Goal: Task Accomplishment & Management: Use online tool/utility

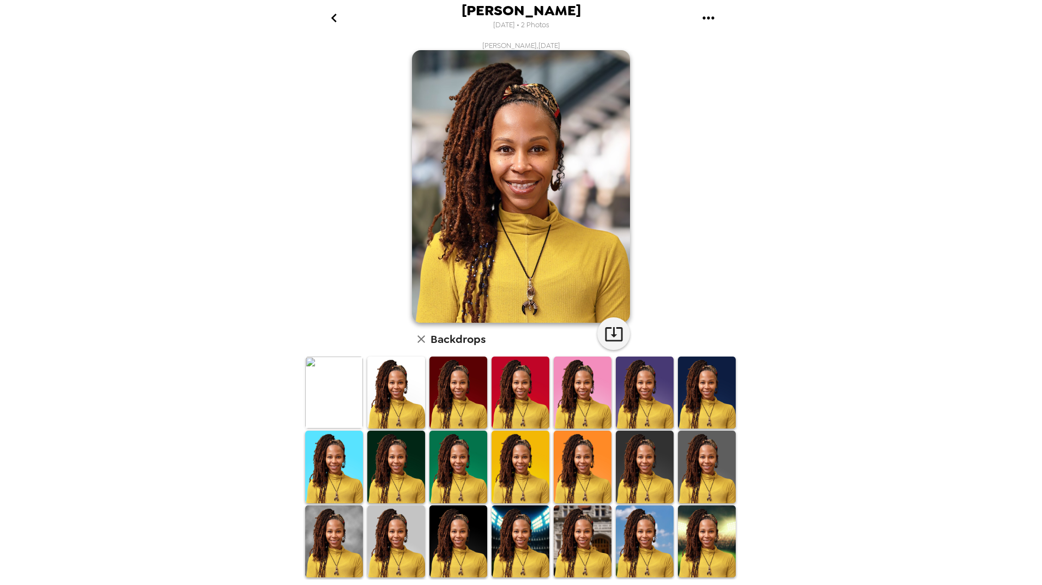
click at [646, 457] on img at bounding box center [645, 466] width 58 height 72
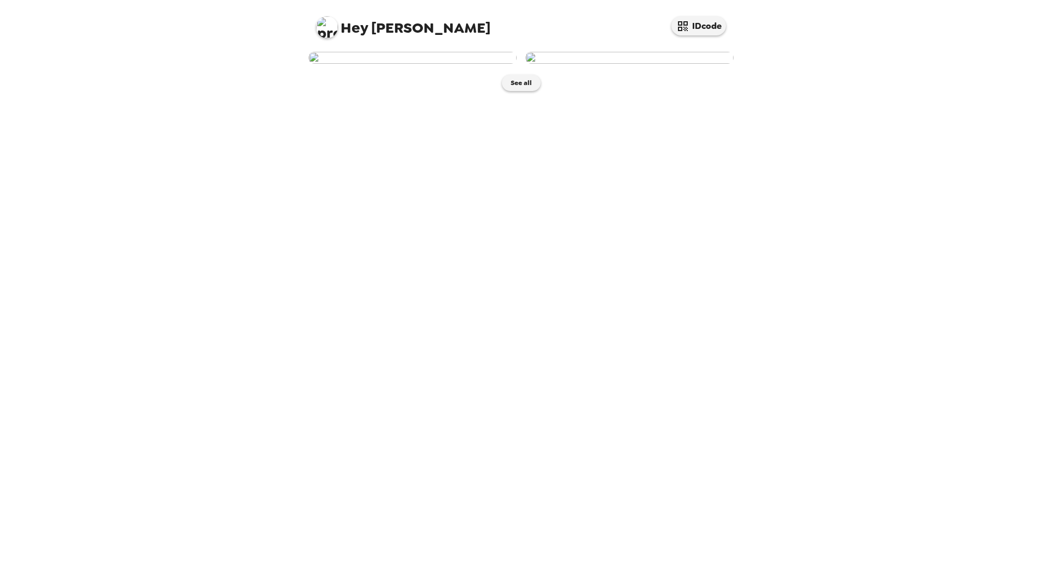
click at [415, 64] on img at bounding box center [412, 58] width 208 height 12
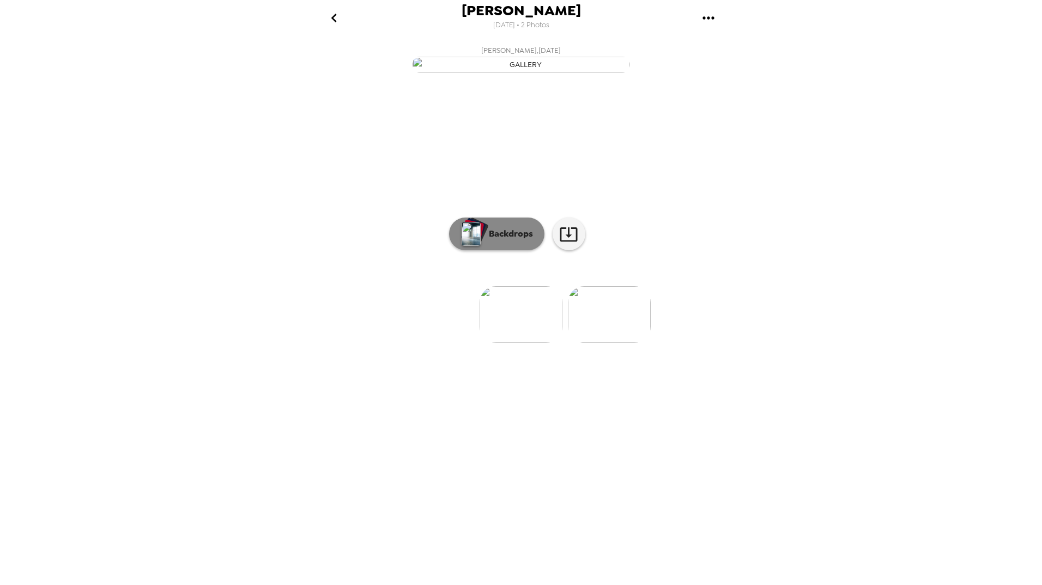
click at [522, 240] on p "Backdrops" at bounding box center [508, 233] width 50 height 13
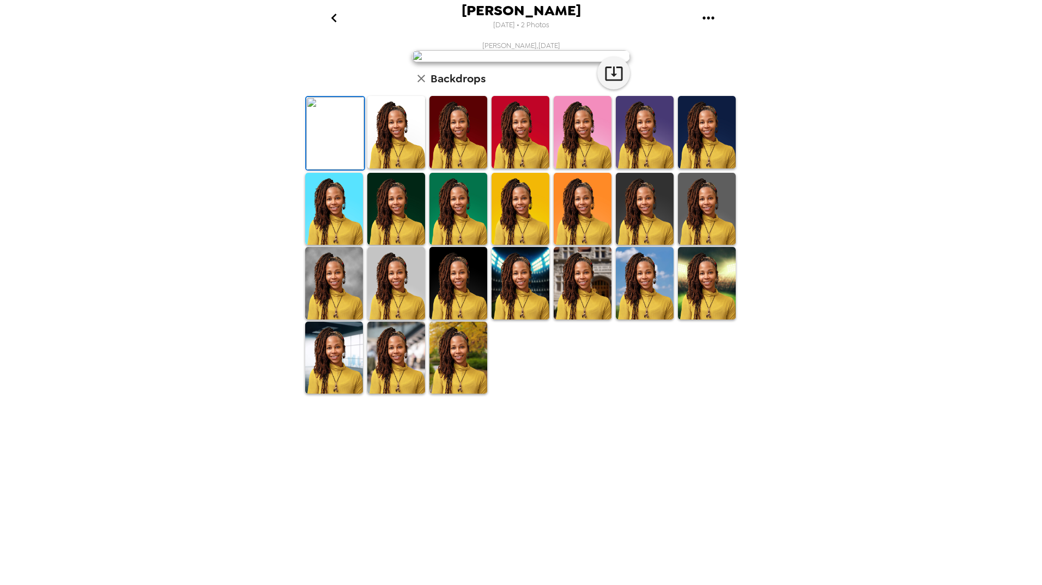
scroll to position [54, 0]
click at [524, 319] on img at bounding box center [520, 283] width 58 height 72
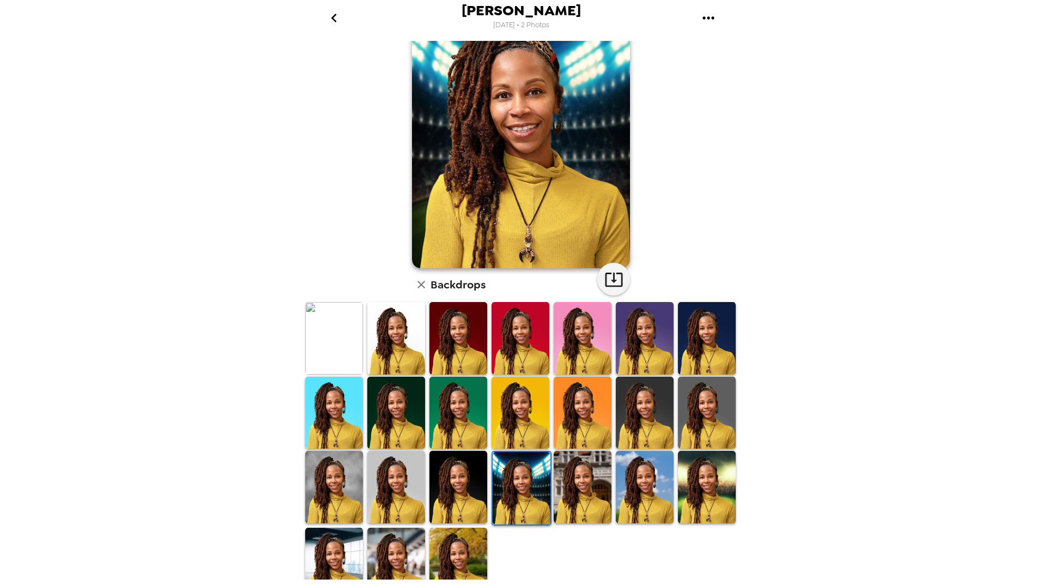
click at [702, 470] on img at bounding box center [707, 487] width 58 height 72
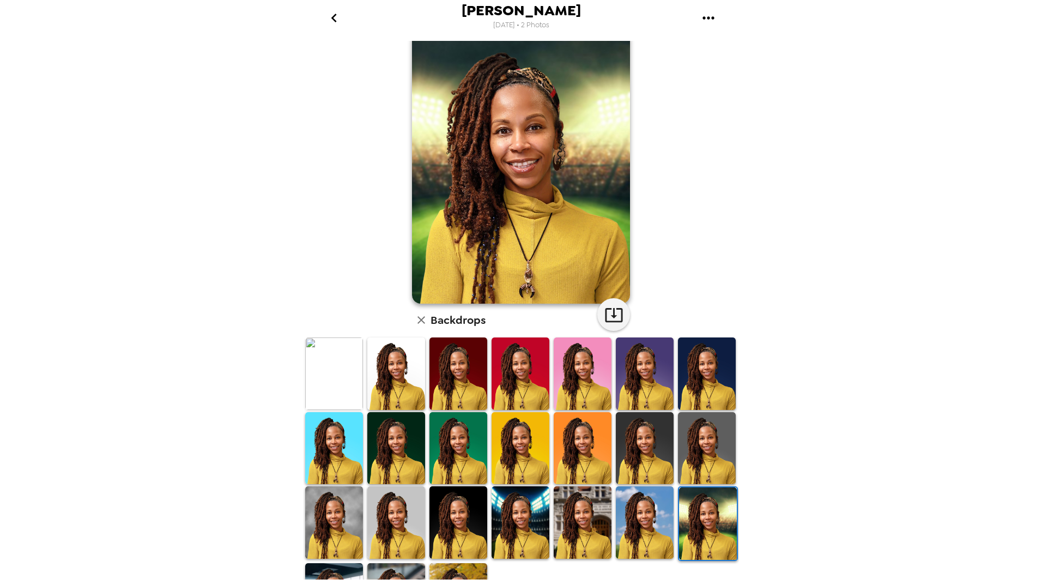
scroll to position [0, 0]
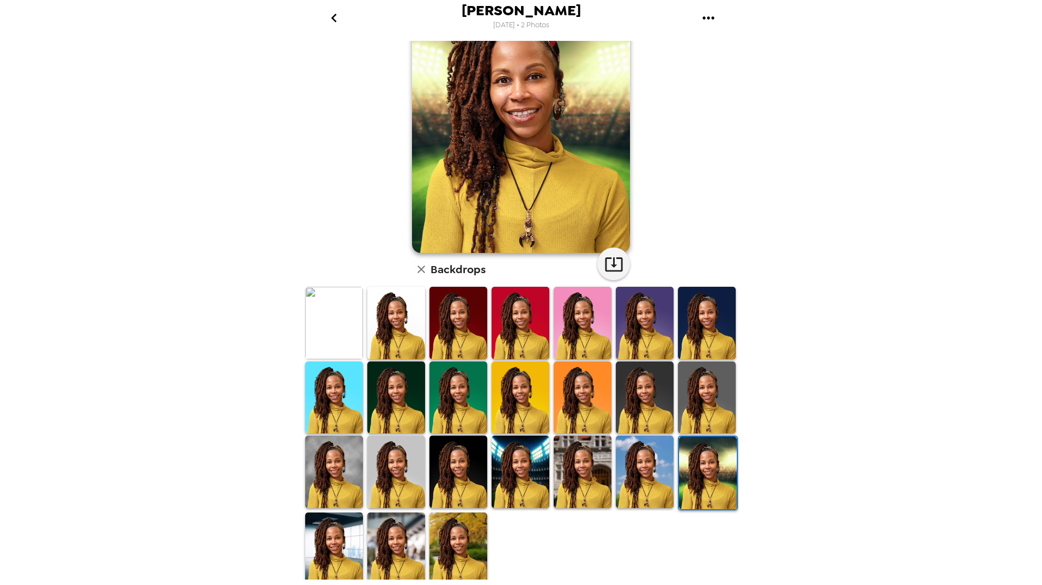
click at [452, 548] on img at bounding box center [458, 548] width 58 height 72
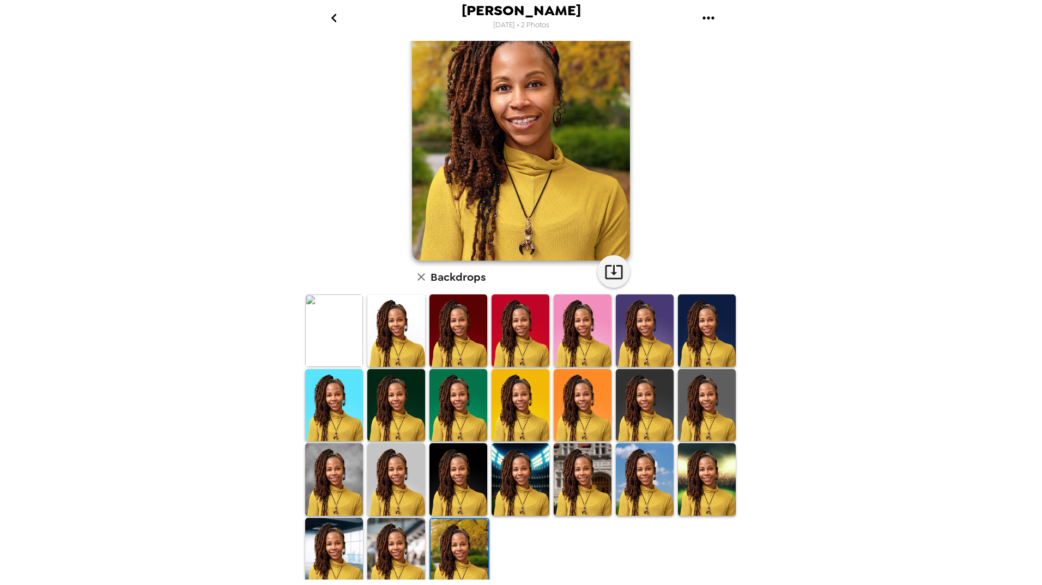
scroll to position [70, 0]
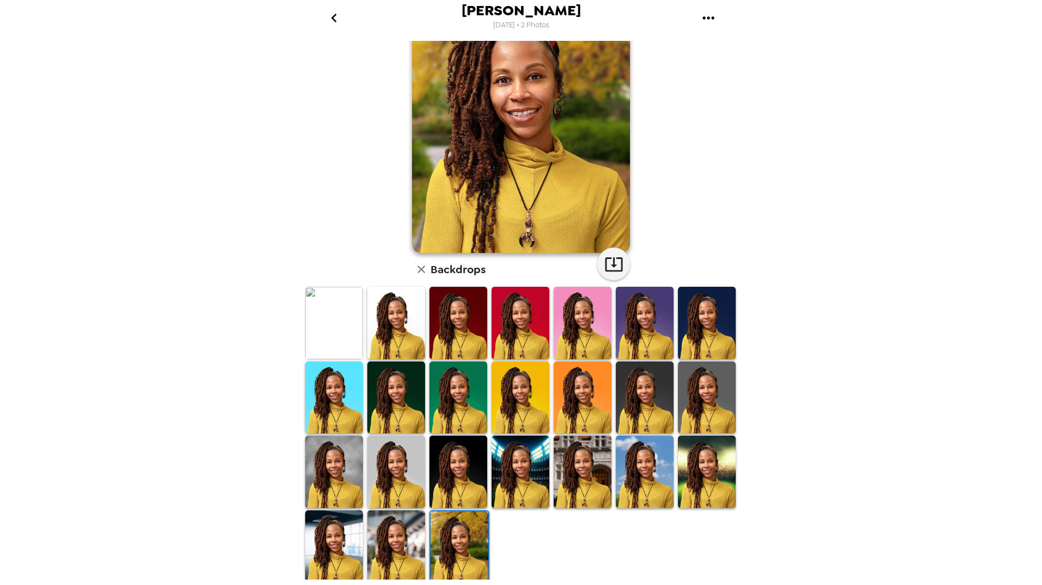
click at [405, 532] on img at bounding box center [396, 546] width 58 height 72
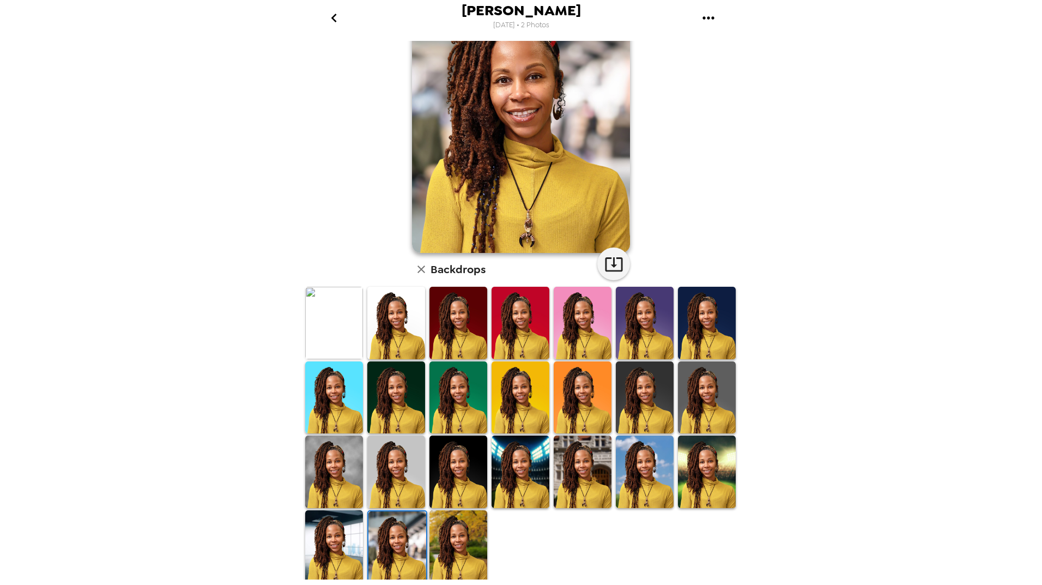
click at [339, 530] on img at bounding box center [334, 546] width 58 height 72
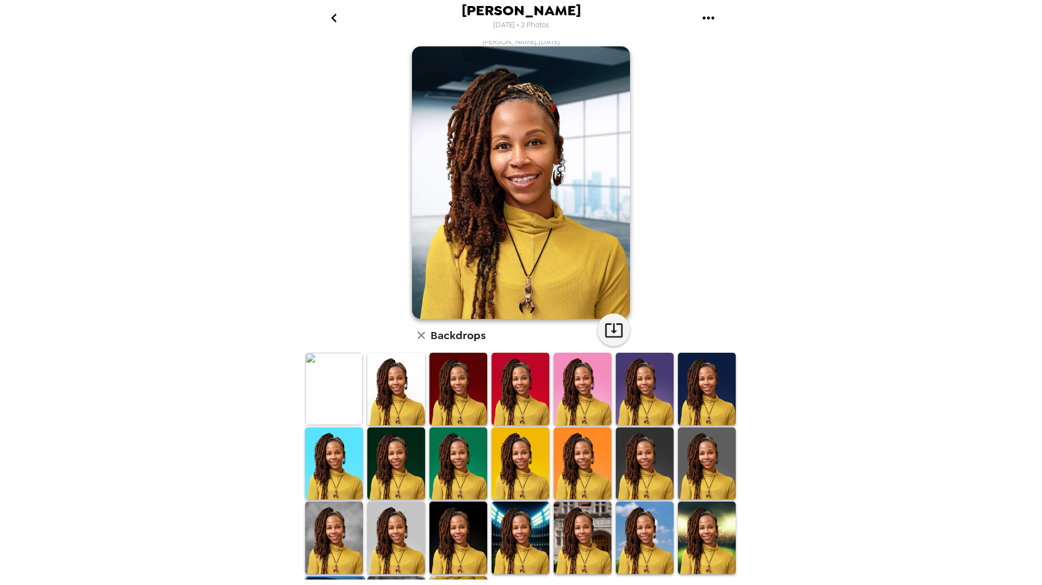
scroll to position [0, 0]
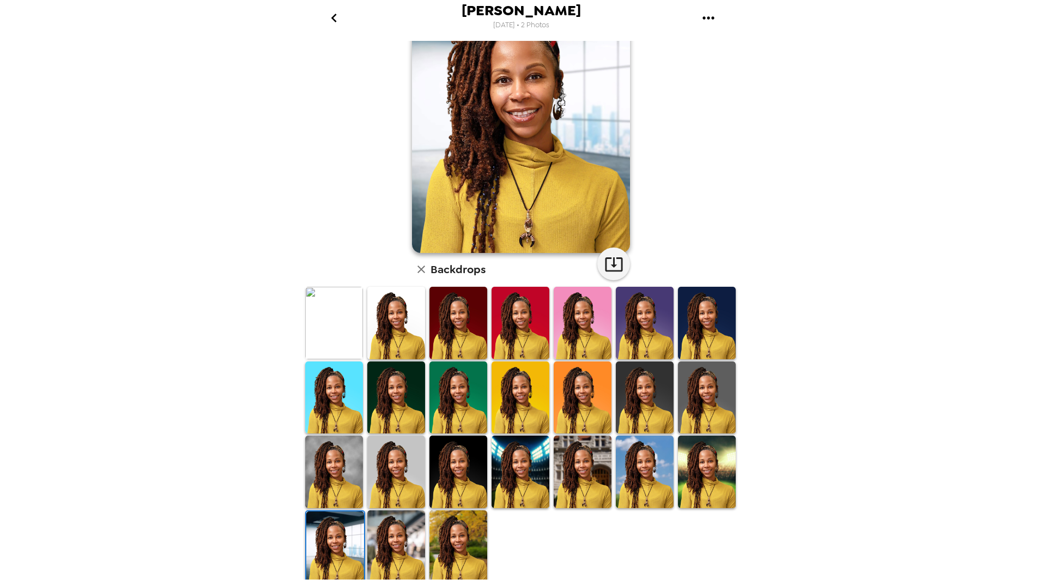
click at [332, 473] on img at bounding box center [334, 471] width 58 height 72
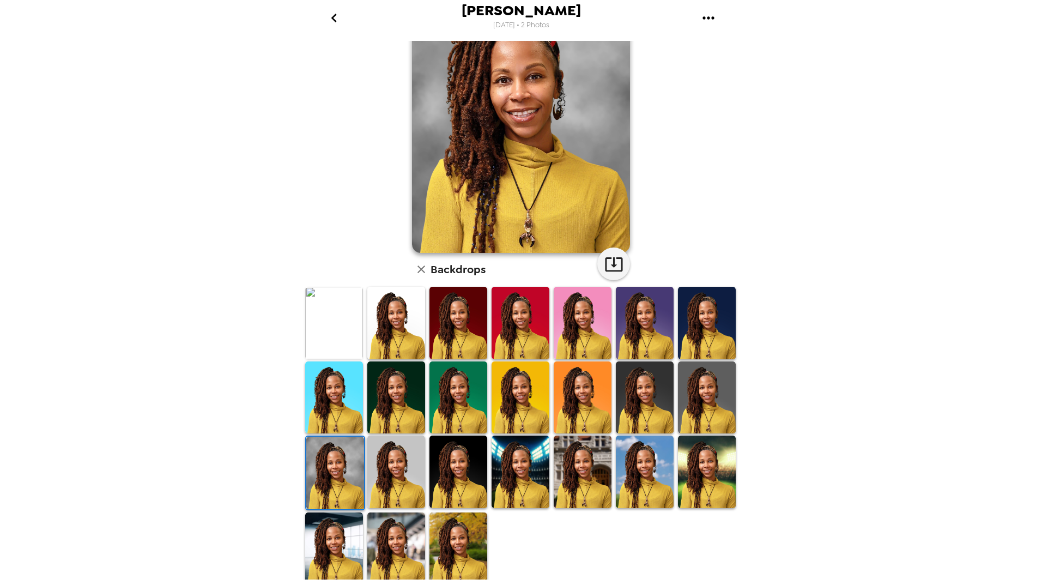
click at [411, 485] on img at bounding box center [396, 471] width 58 height 72
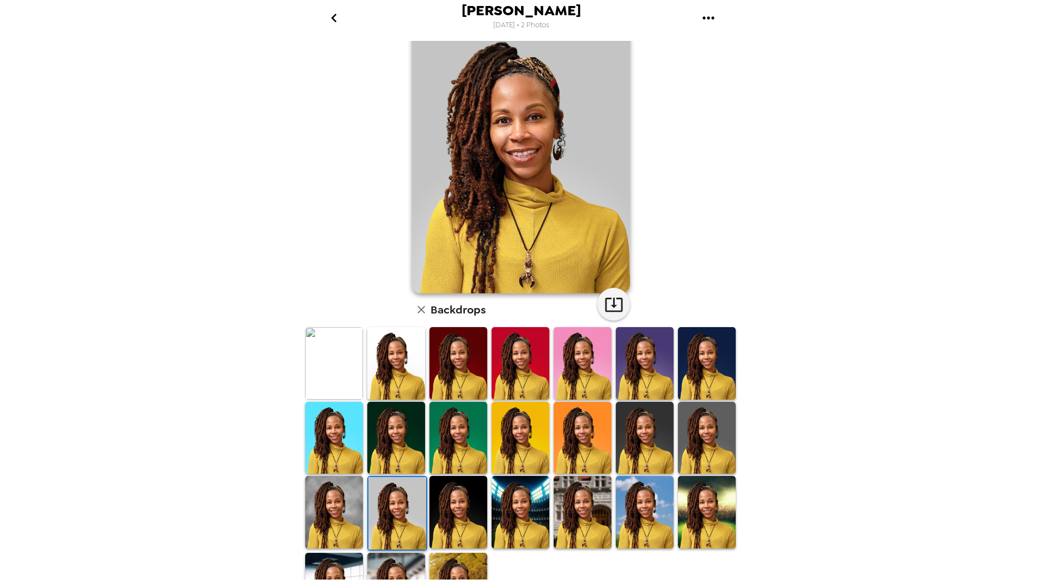
scroll to position [54, 0]
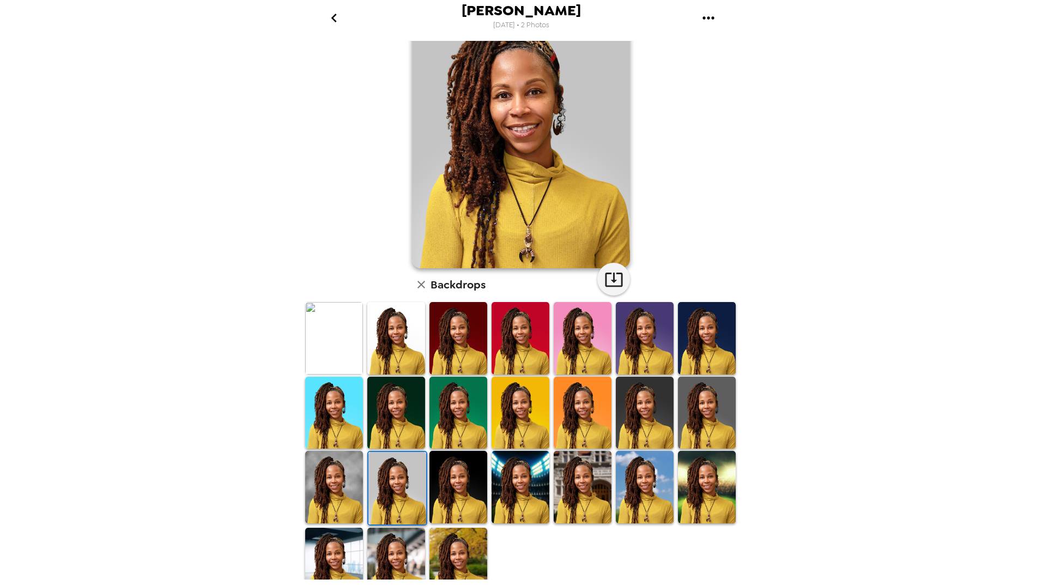
click at [446, 495] on img at bounding box center [458, 487] width 58 height 72
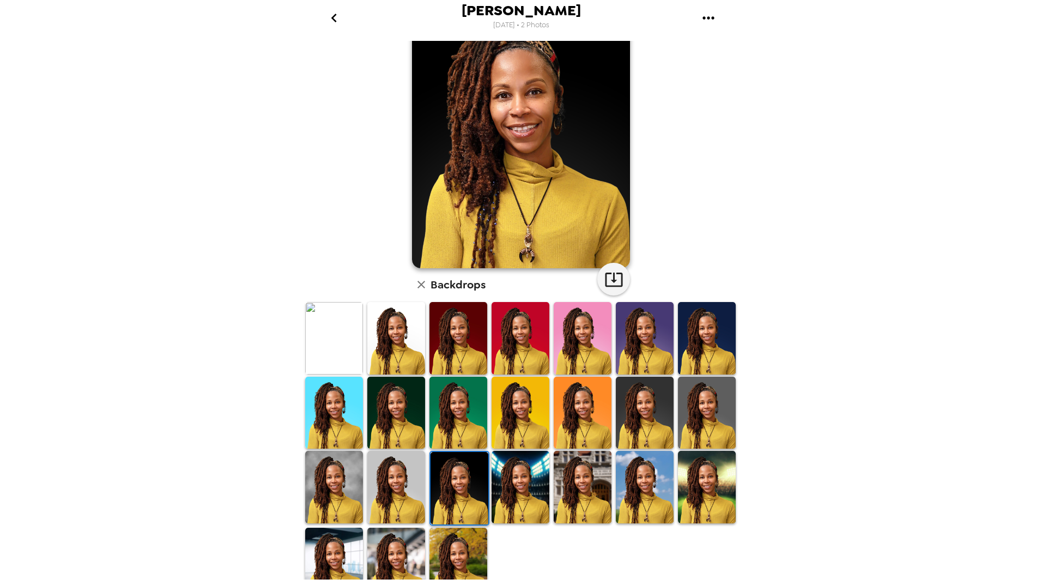
click at [502, 487] on img at bounding box center [520, 487] width 58 height 72
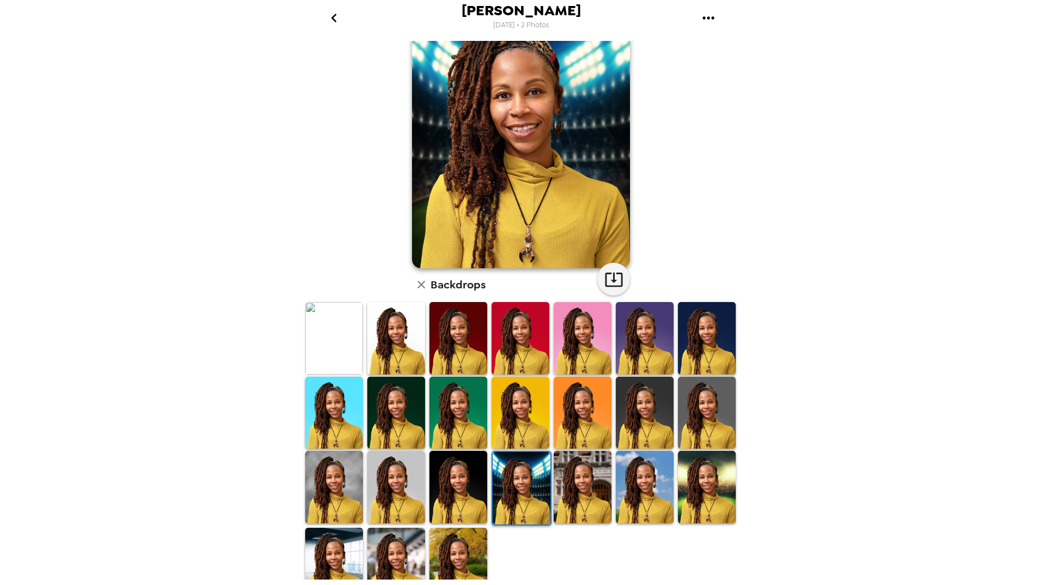
click at [573, 475] on img at bounding box center [583, 487] width 58 height 72
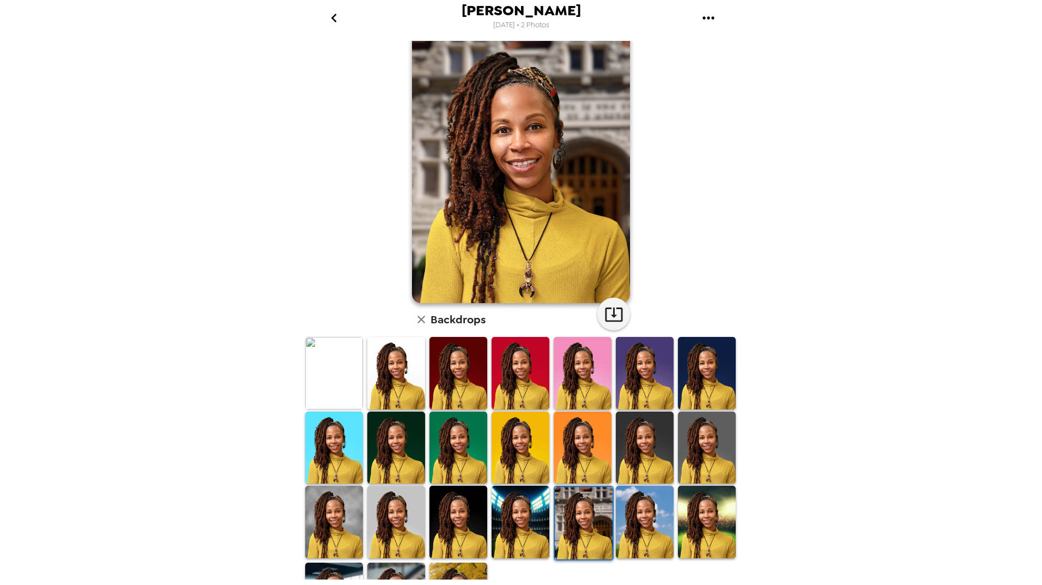
scroll to position [0, 0]
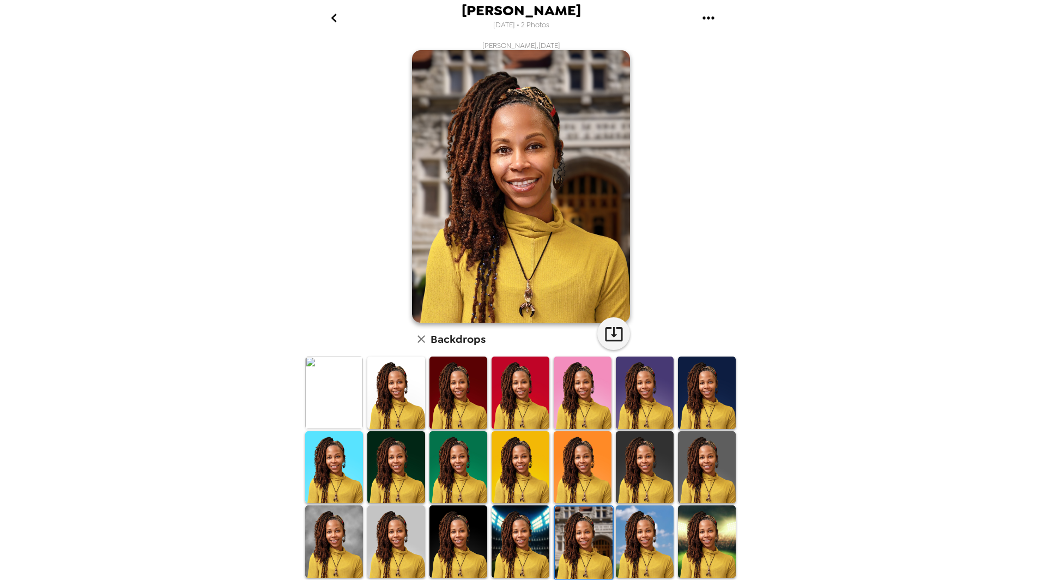
click at [637, 543] on img at bounding box center [645, 541] width 58 height 72
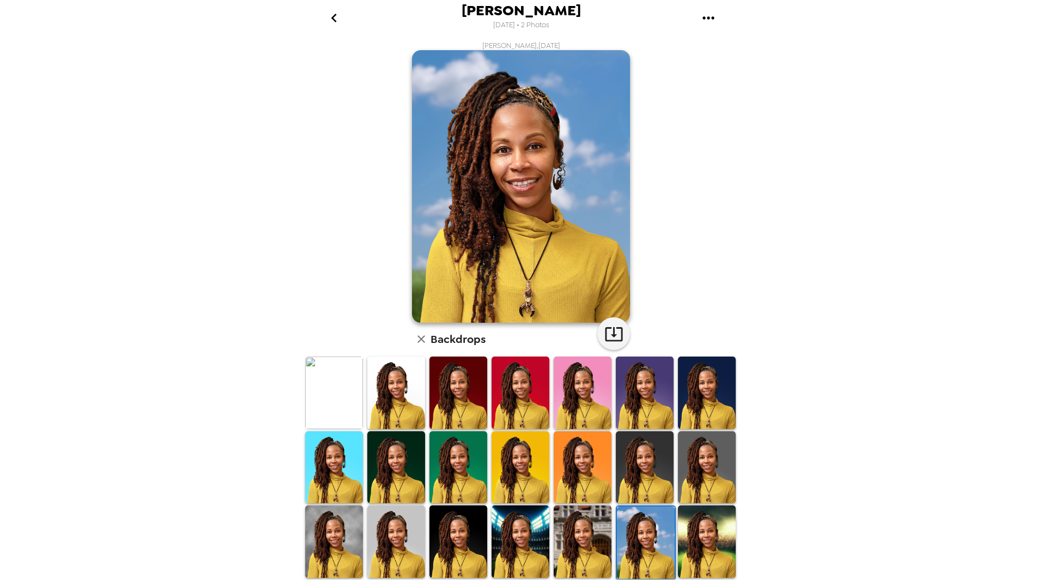
click at [697, 471] on img at bounding box center [707, 467] width 58 height 72
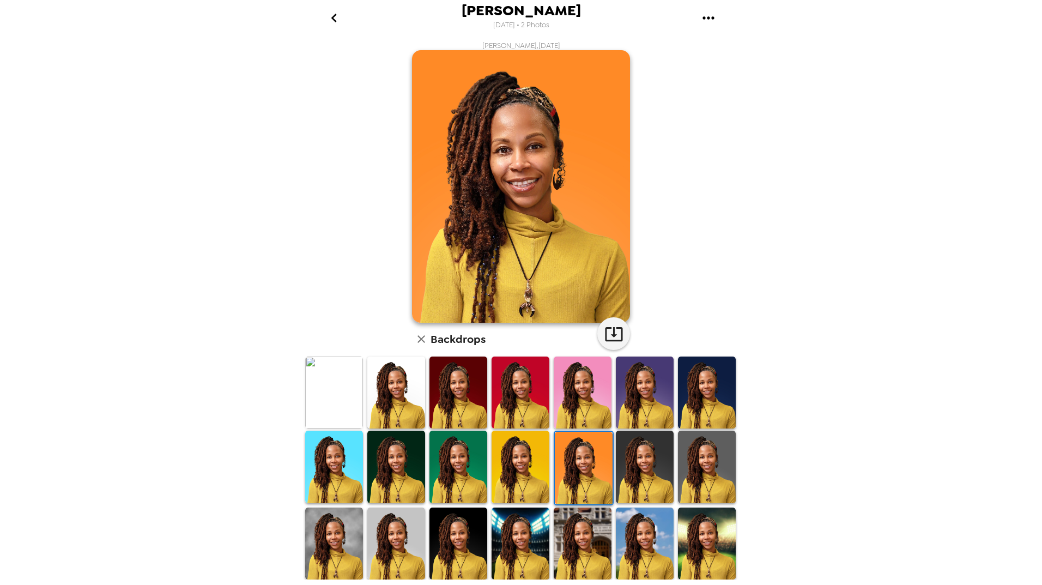
drag, startPoint x: 0, startPoint y: 0, endPoint x: 513, endPoint y: 462, distance: 690.1
click at [513, 462] on img at bounding box center [520, 466] width 58 height 72
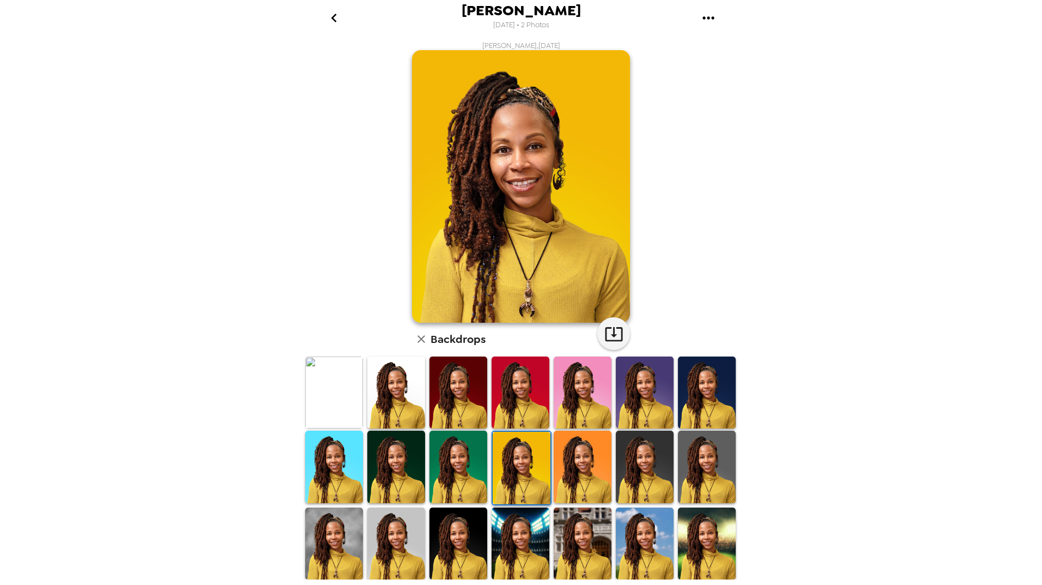
click at [461, 466] on img at bounding box center [458, 466] width 58 height 72
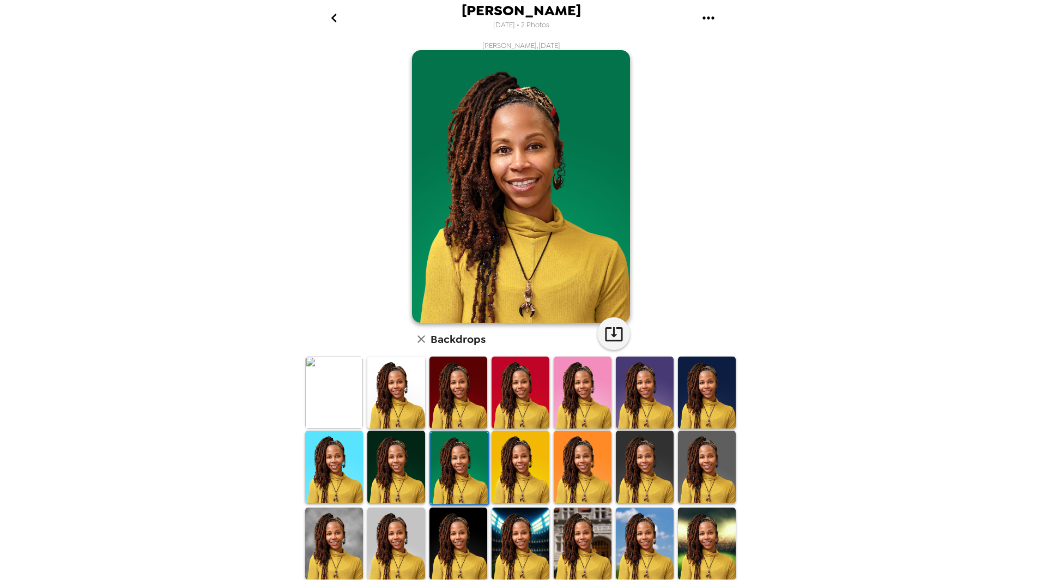
click at [403, 466] on img at bounding box center [396, 466] width 58 height 72
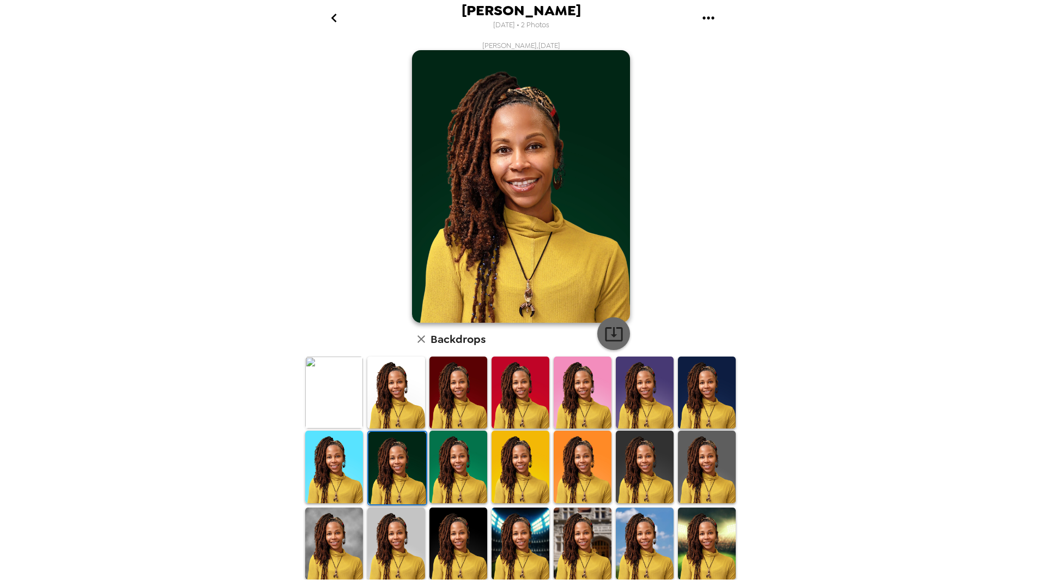
click at [616, 338] on icon "button" at bounding box center [613, 333] width 19 height 19
drag, startPoint x: 340, startPoint y: 467, endPoint x: 659, endPoint y: 409, distance: 324.0
click at [340, 467] on img at bounding box center [334, 466] width 58 height 72
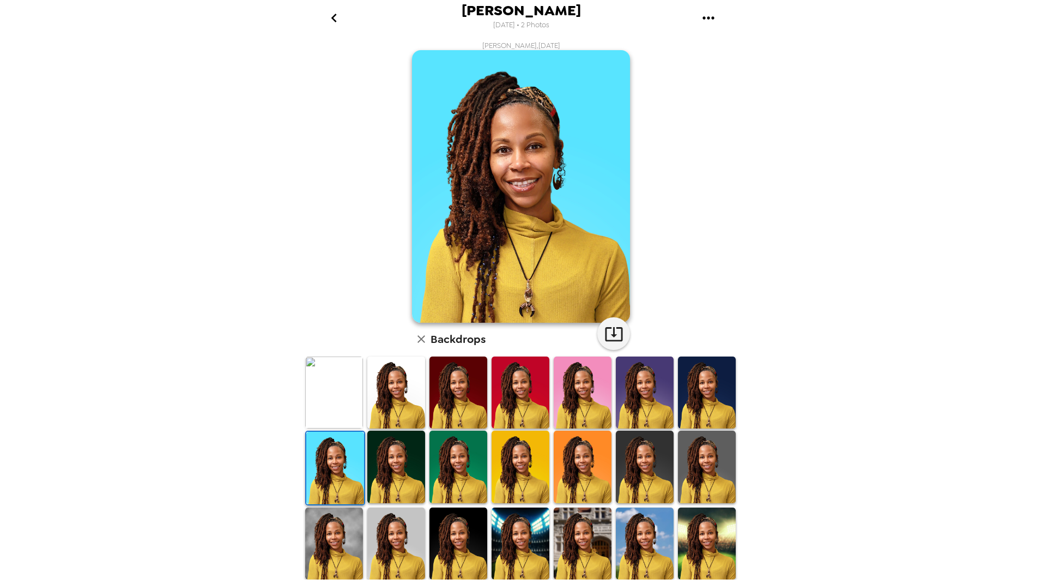
click at [686, 392] on img at bounding box center [707, 392] width 58 height 72
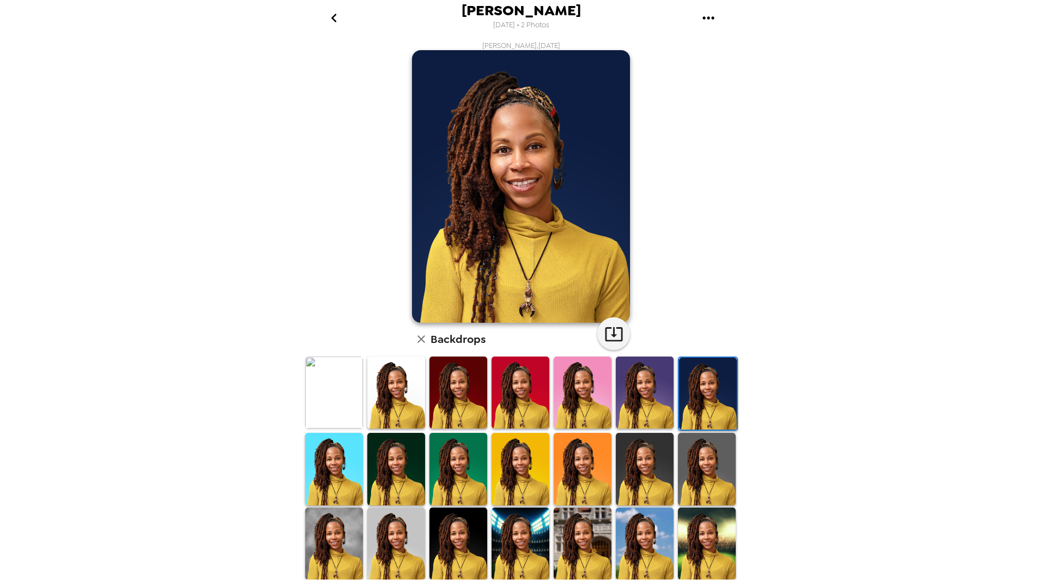
click at [631, 392] on img at bounding box center [645, 392] width 58 height 72
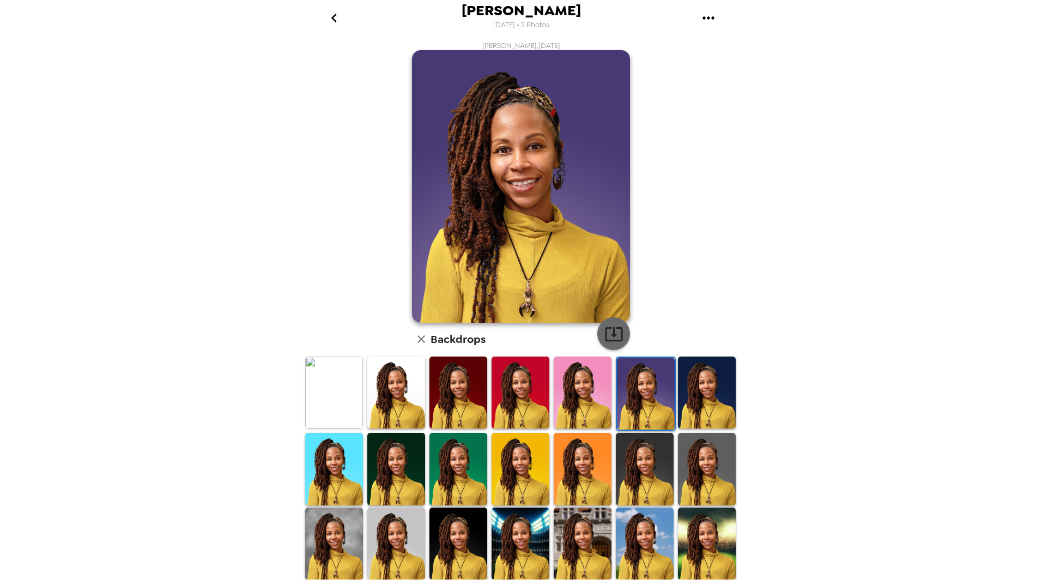
click at [616, 333] on icon "button" at bounding box center [613, 333] width 19 height 19
click at [565, 404] on img at bounding box center [583, 392] width 58 height 72
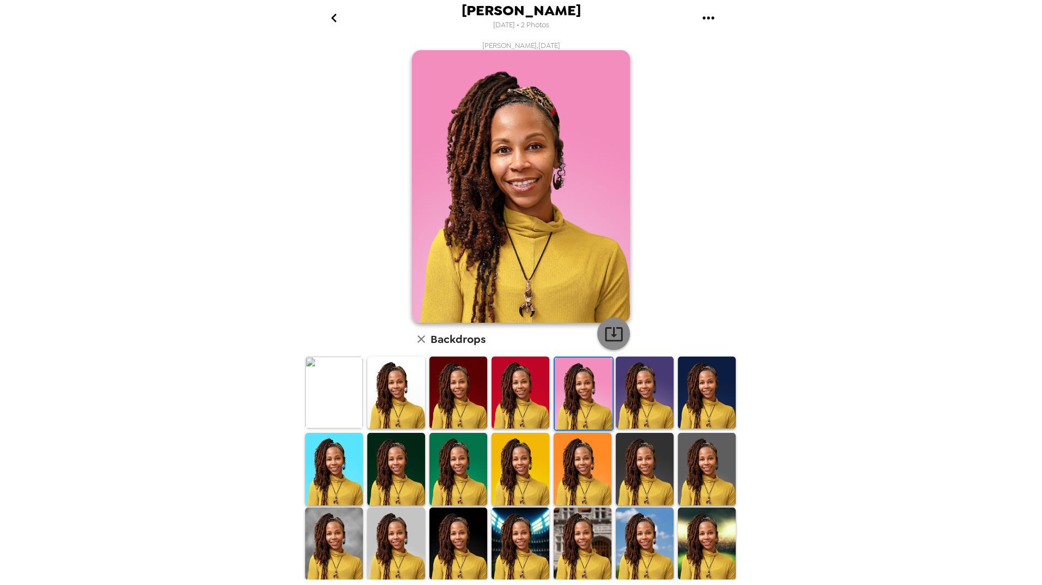
click at [609, 333] on icon "button" at bounding box center [613, 334] width 17 height 14
click at [516, 388] on img at bounding box center [520, 392] width 58 height 72
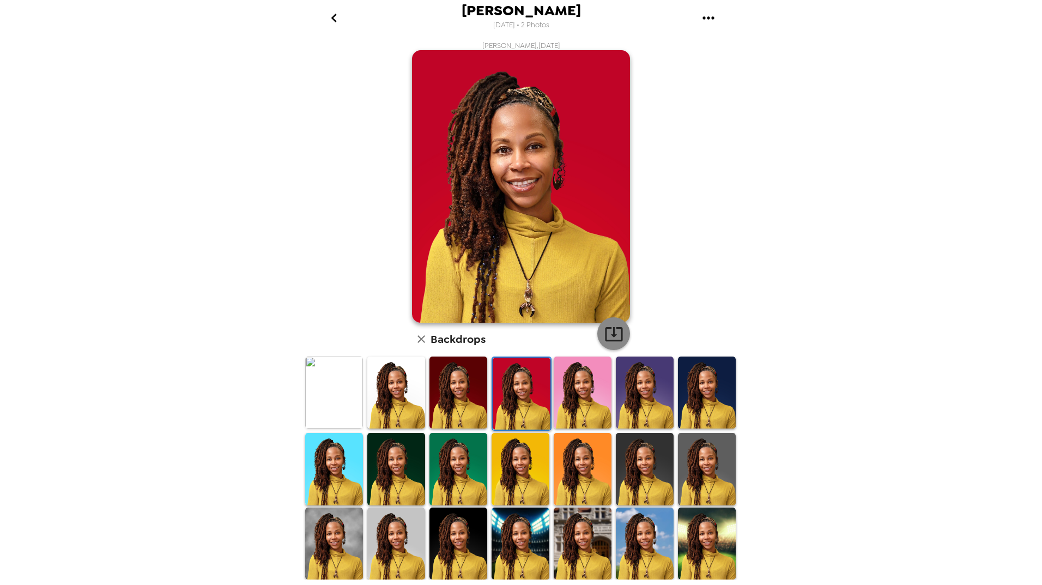
click at [606, 332] on icon "button" at bounding box center [613, 333] width 19 height 19
drag, startPoint x: 454, startPoint y: 397, endPoint x: 463, endPoint y: 393, distance: 9.7
click at [454, 397] on img at bounding box center [458, 392] width 58 height 72
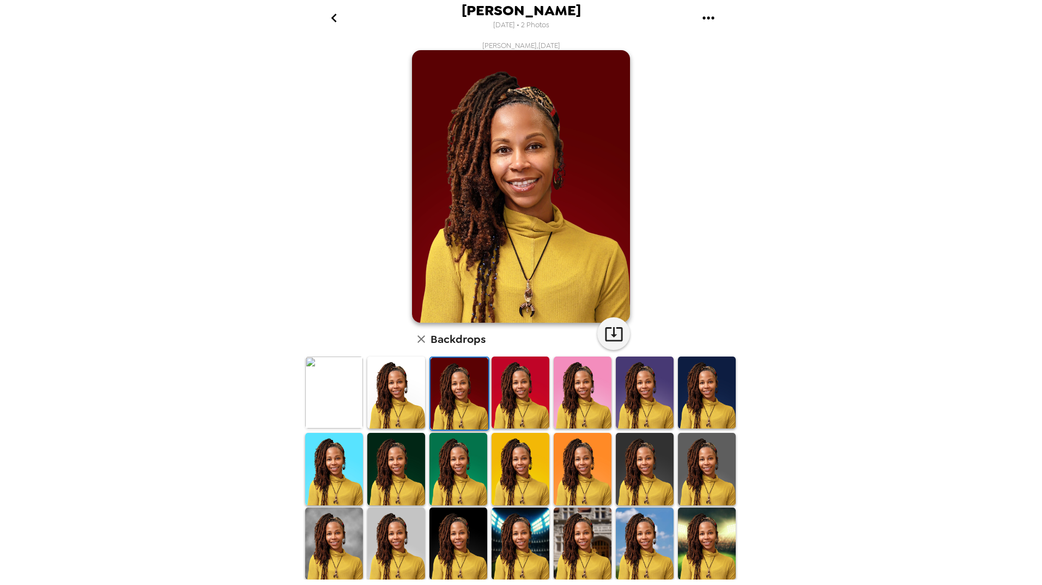
click at [398, 405] on img at bounding box center [396, 392] width 58 height 72
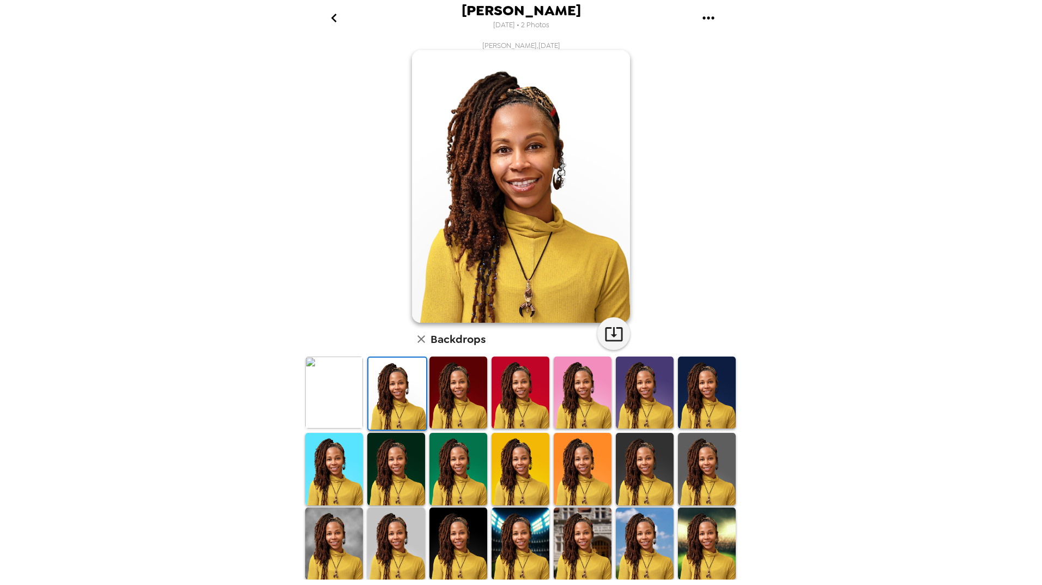
click at [329, 388] on img at bounding box center [334, 392] width 58 height 72
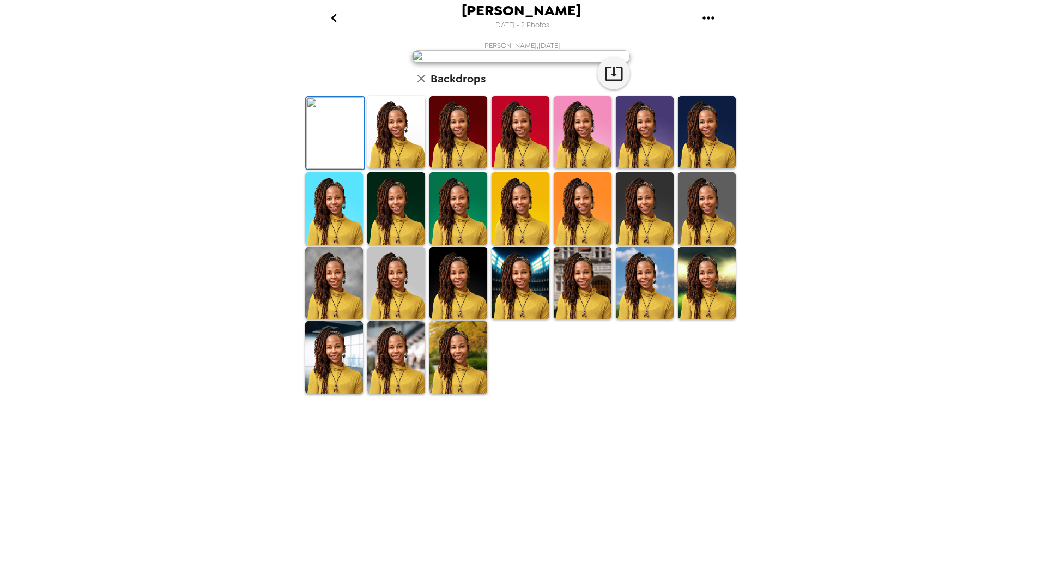
click at [392, 168] on img at bounding box center [396, 132] width 58 height 72
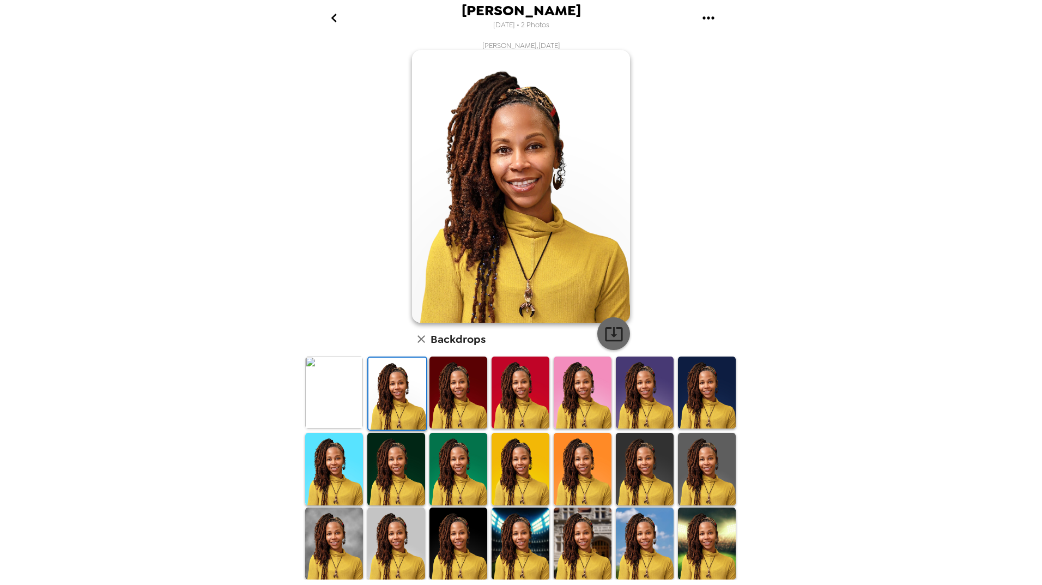
click at [609, 328] on icon "button" at bounding box center [613, 334] width 17 height 14
drag, startPoint x: 190, startPoint y: 265, endPoint x: 368, endPoint y: 198, distance: 190.1
click at [190, 265] on div "[PERSON_NAME] [DATE] • 2 Photos [PERSON_NAME] , [DATE] Backdrops" at bounding box center [521, 292] width 1042 height 585
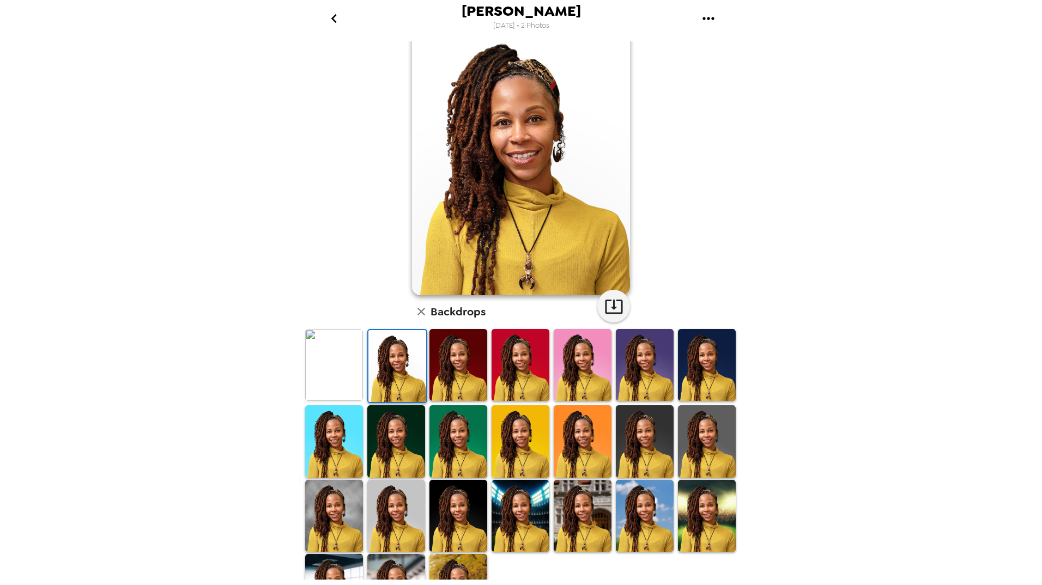
scroll to position [29, 0]
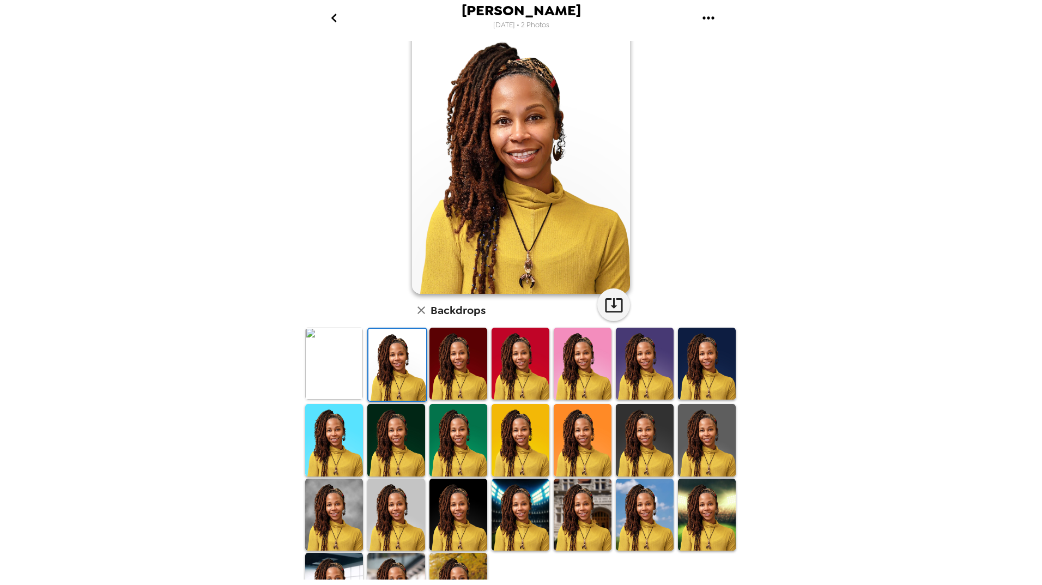
click at [587, 436] on img at bounding box center [583, 440] width 58 height 72
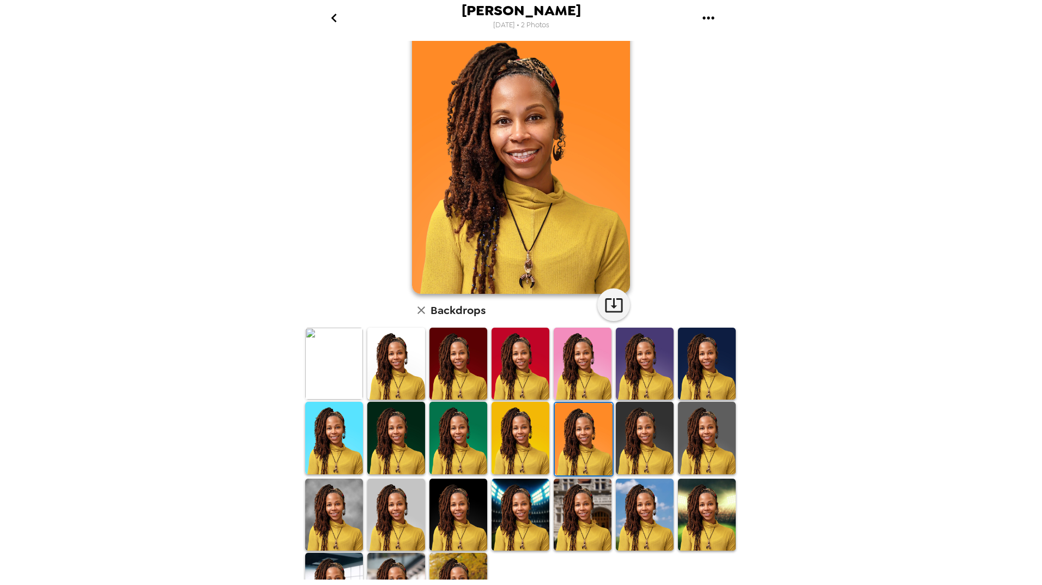
click at [526, 447] on img at bounding box center [520, 438] width 58 height 72
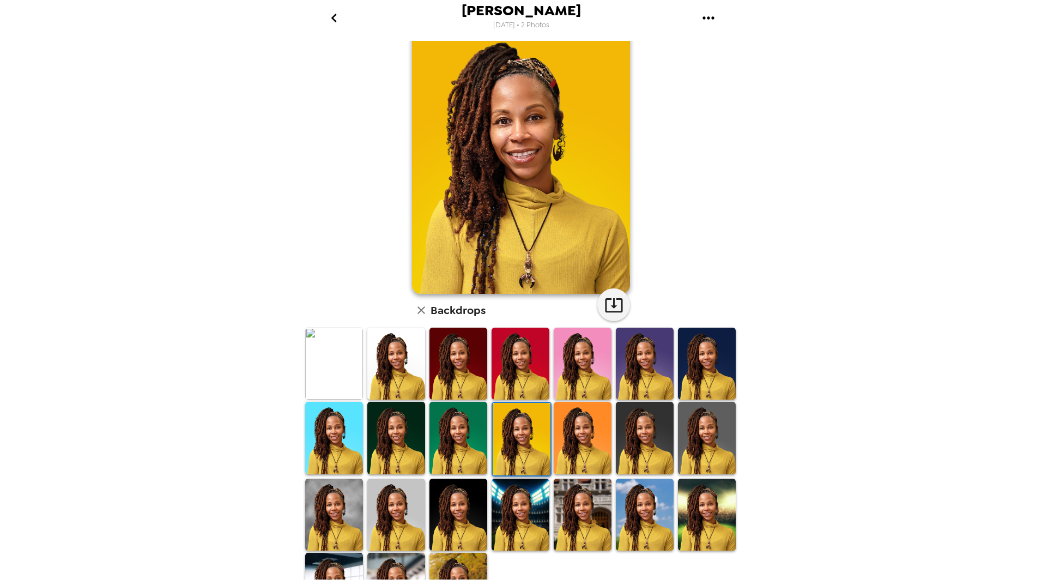
click at [592, 446] on img at bounding box center [583, 438] width 58 height 72
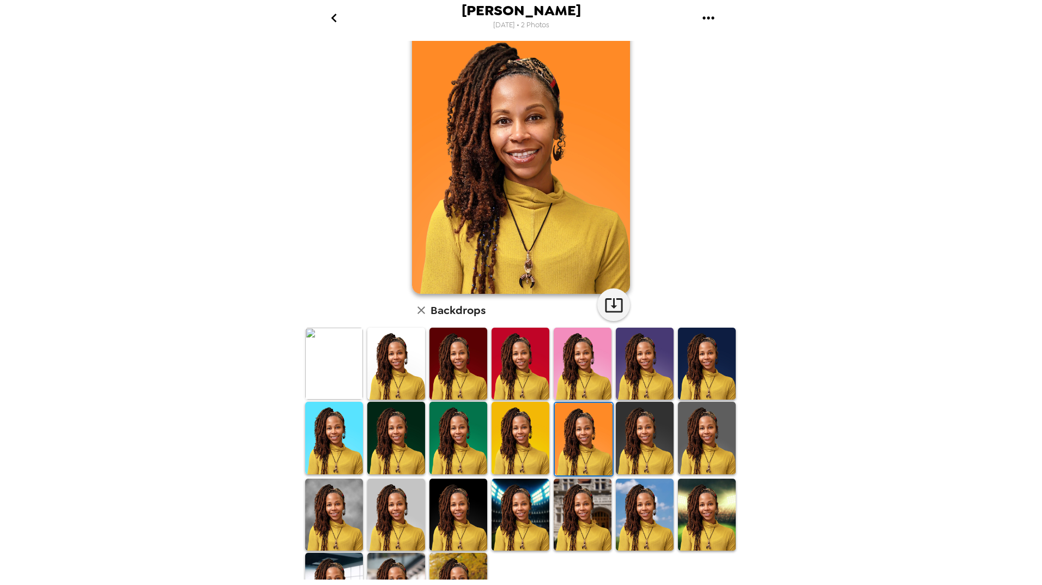
click at [537, 372] on img at bounding box center [520, 363] width 58 height 72
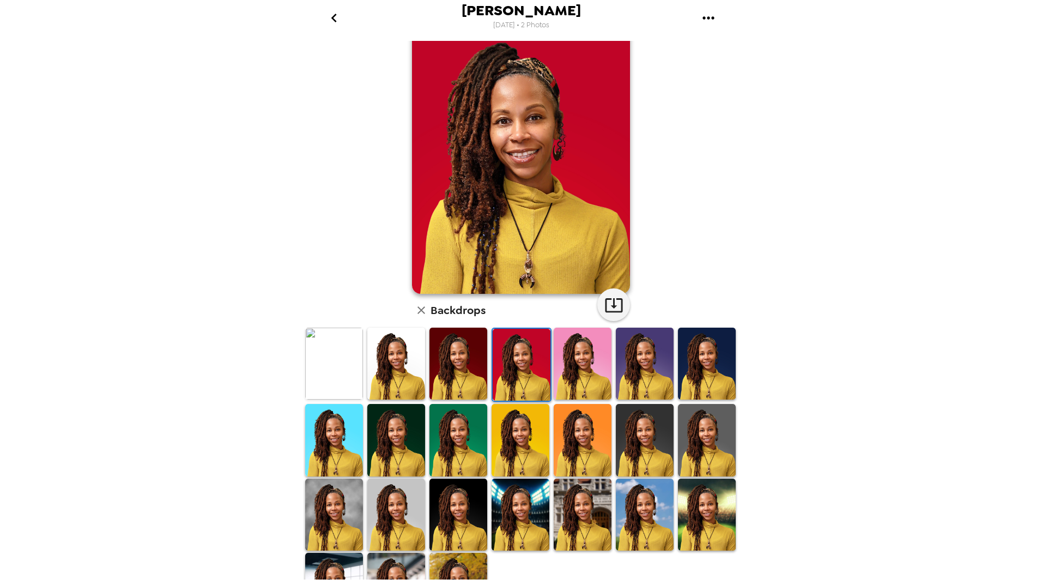
click at [573, 440] on img at bounding box center [583, 440] width 58 height 72
